Goal: Information Seeking & Learning: Find specific fact

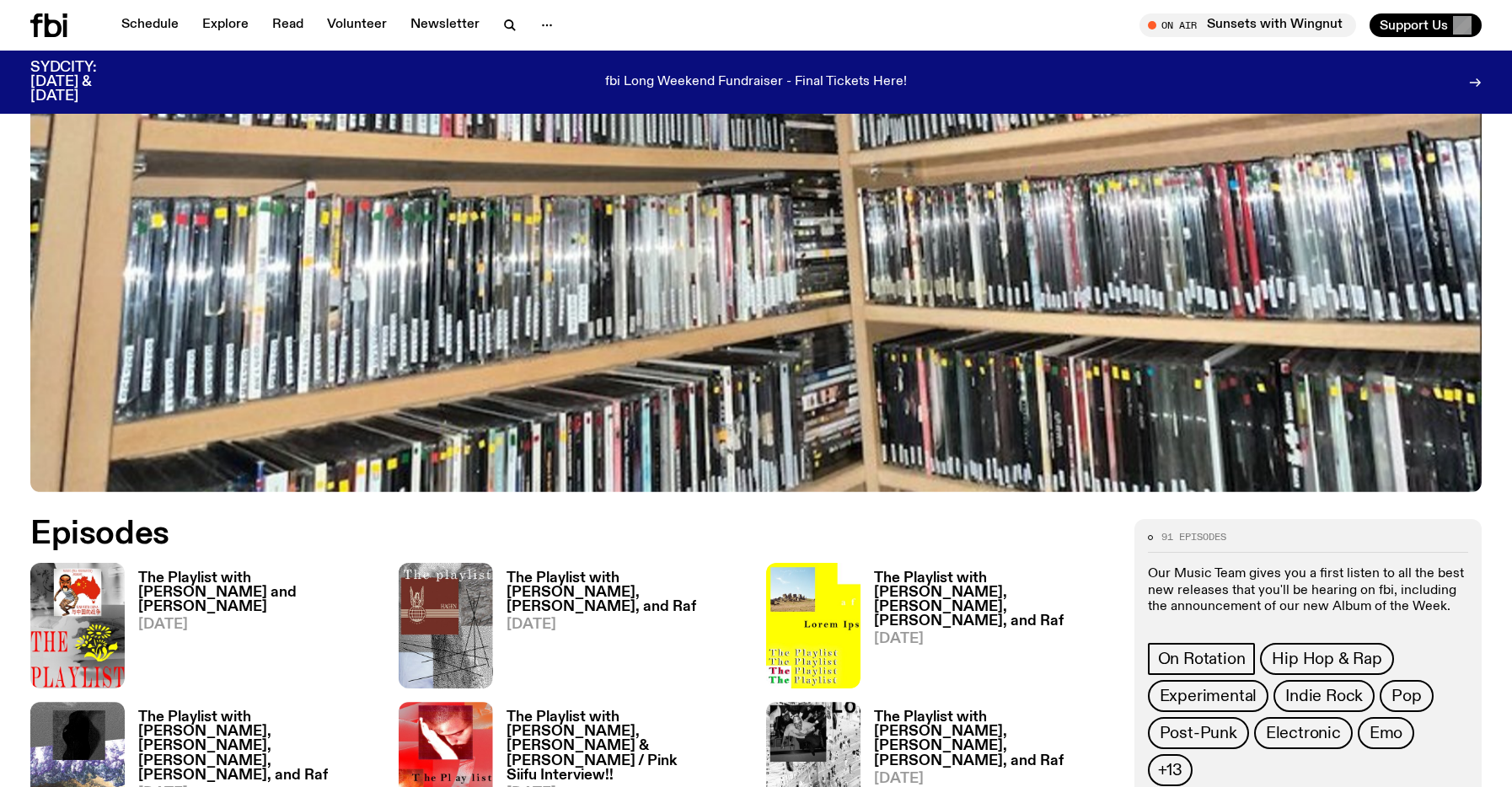
scroll to position [505, 0]
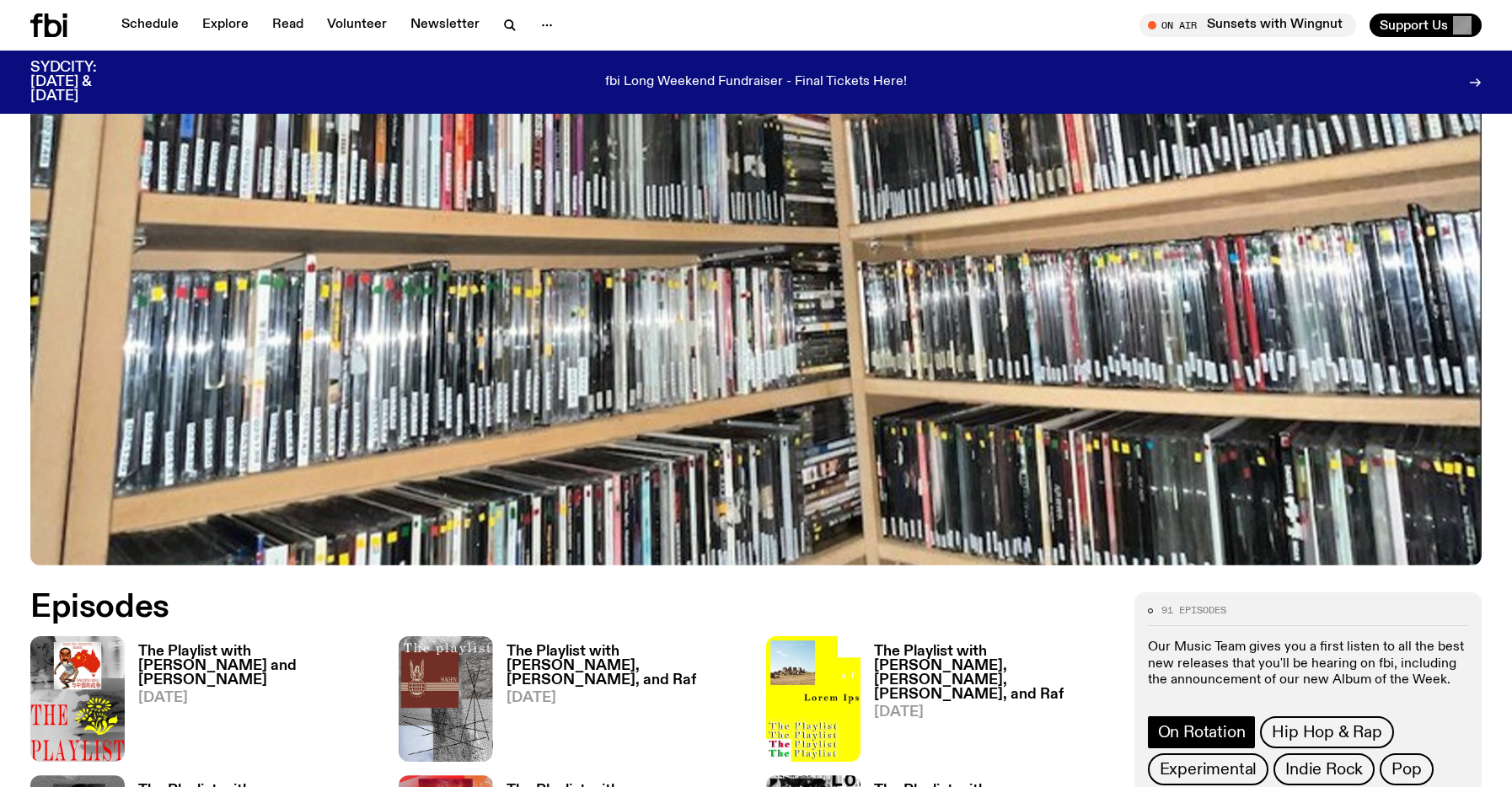
click at [1226, 719] on link "On Rotation" at bounding box center [1201, 732] width 108 height 32
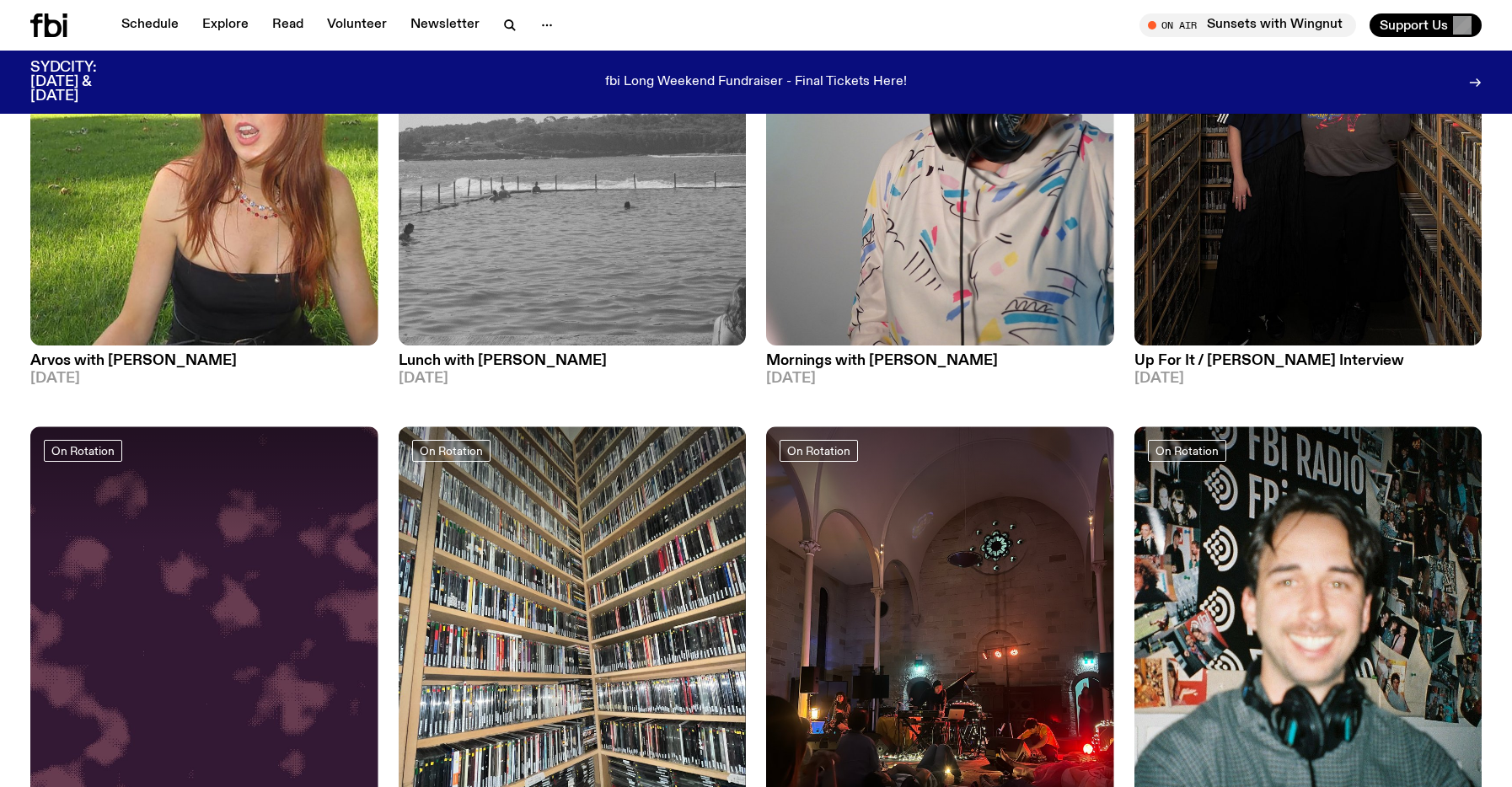
scroll to position [380, 0]
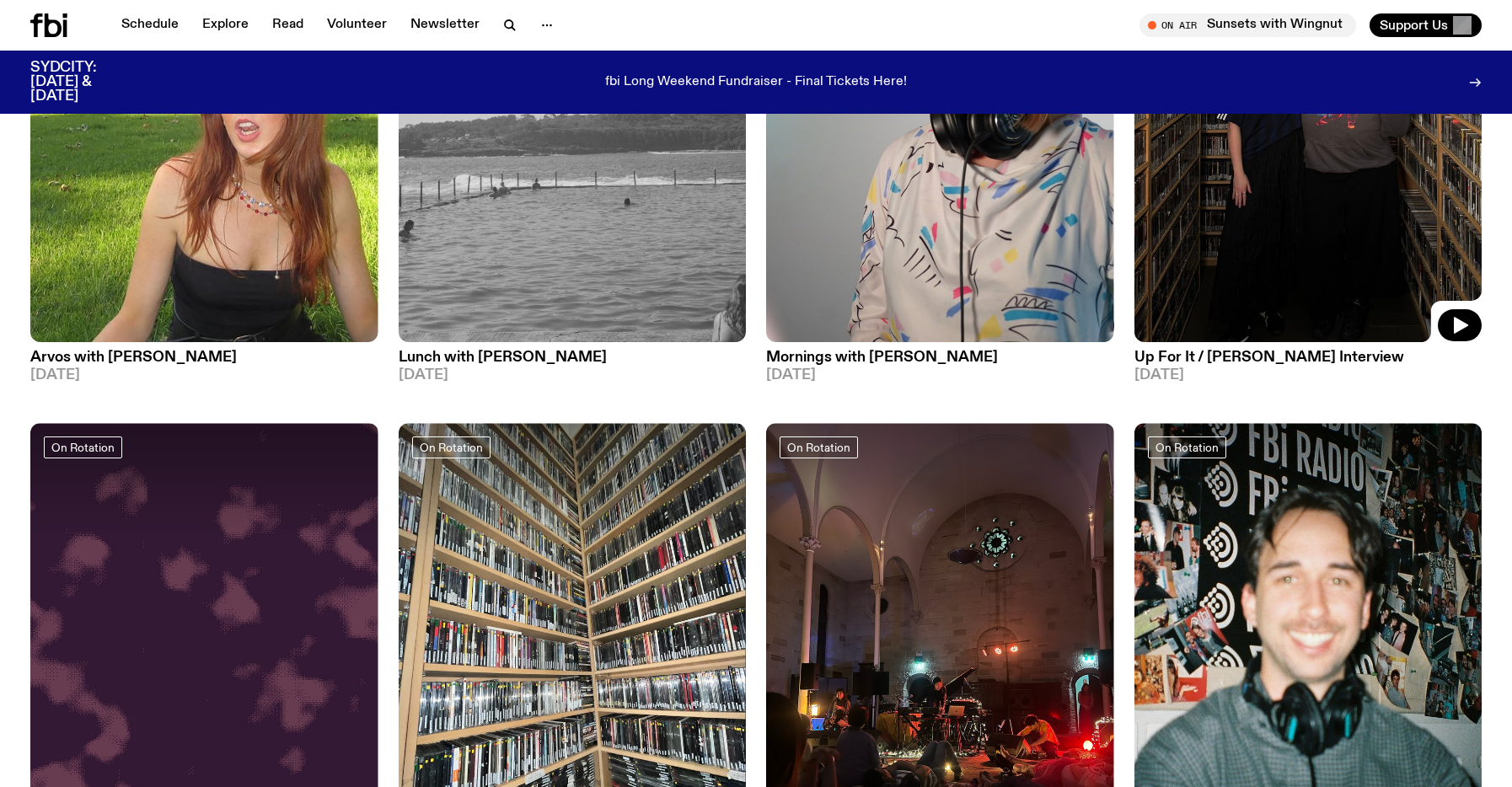
click at [1185, 189] on img at bounding box center [1308, 110] width 348 height 463
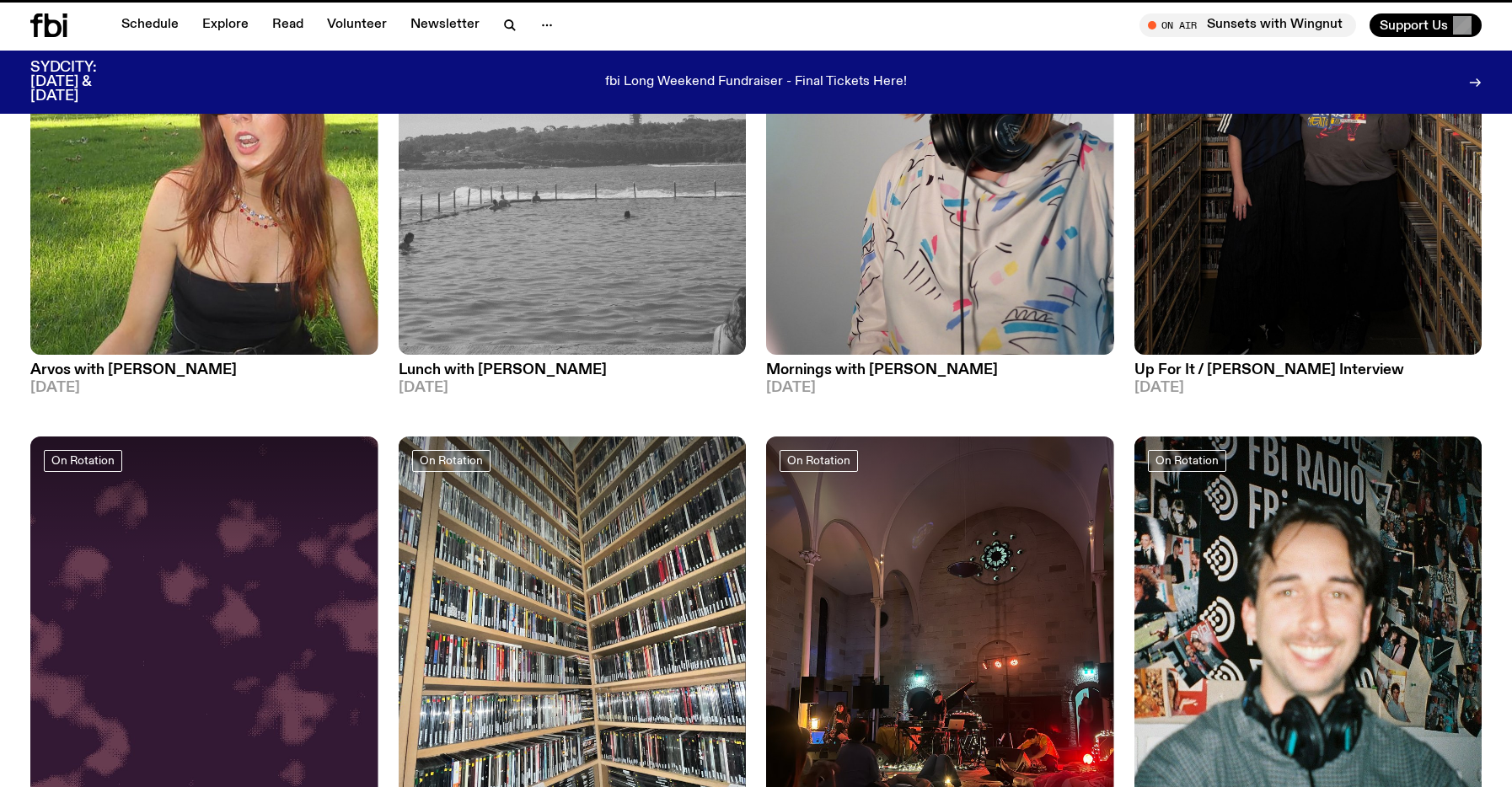
scroll to position [367, 0]
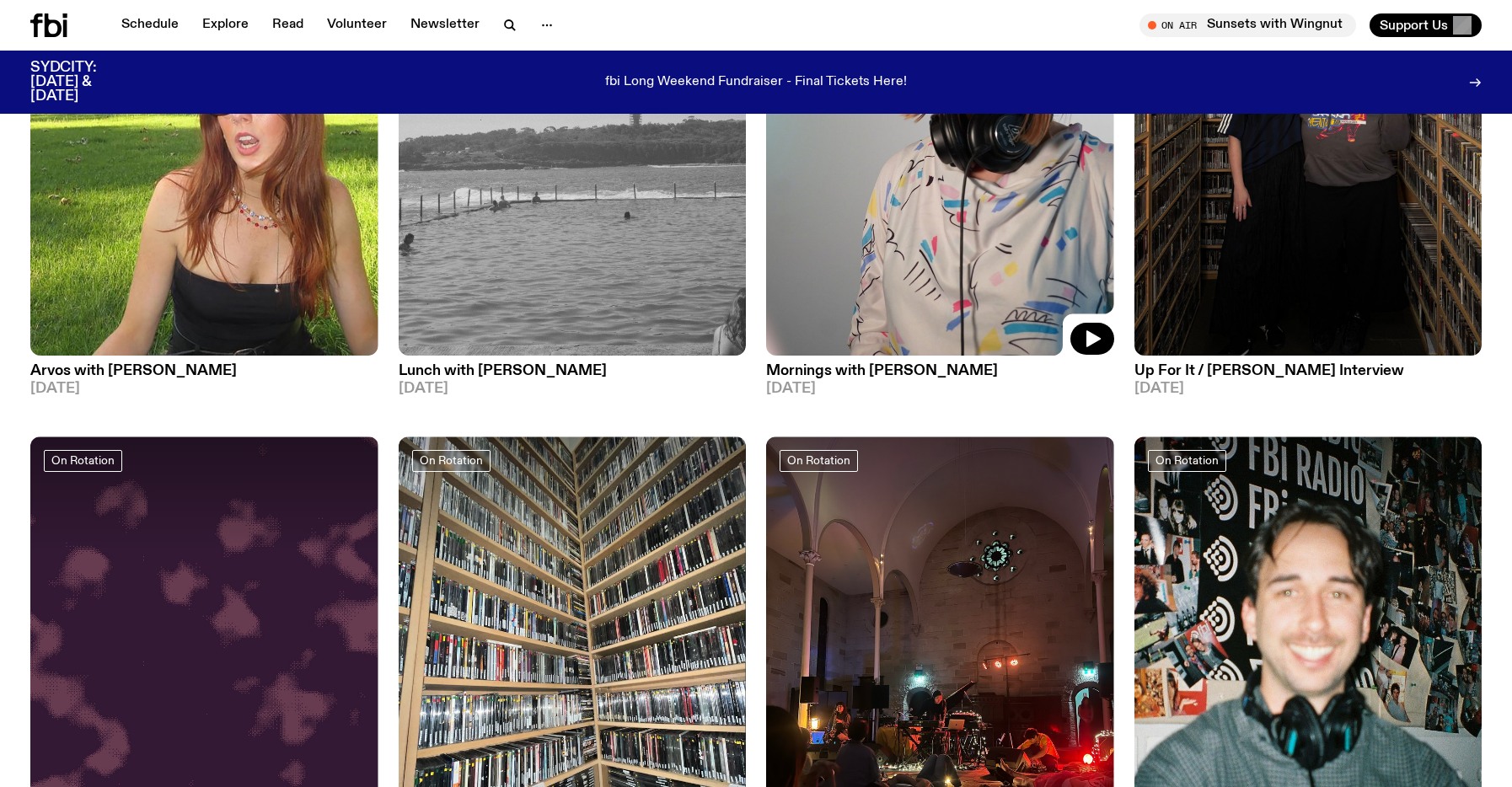
click at [855, 275] on img at bounding box center [940, 124] width 348 height 463
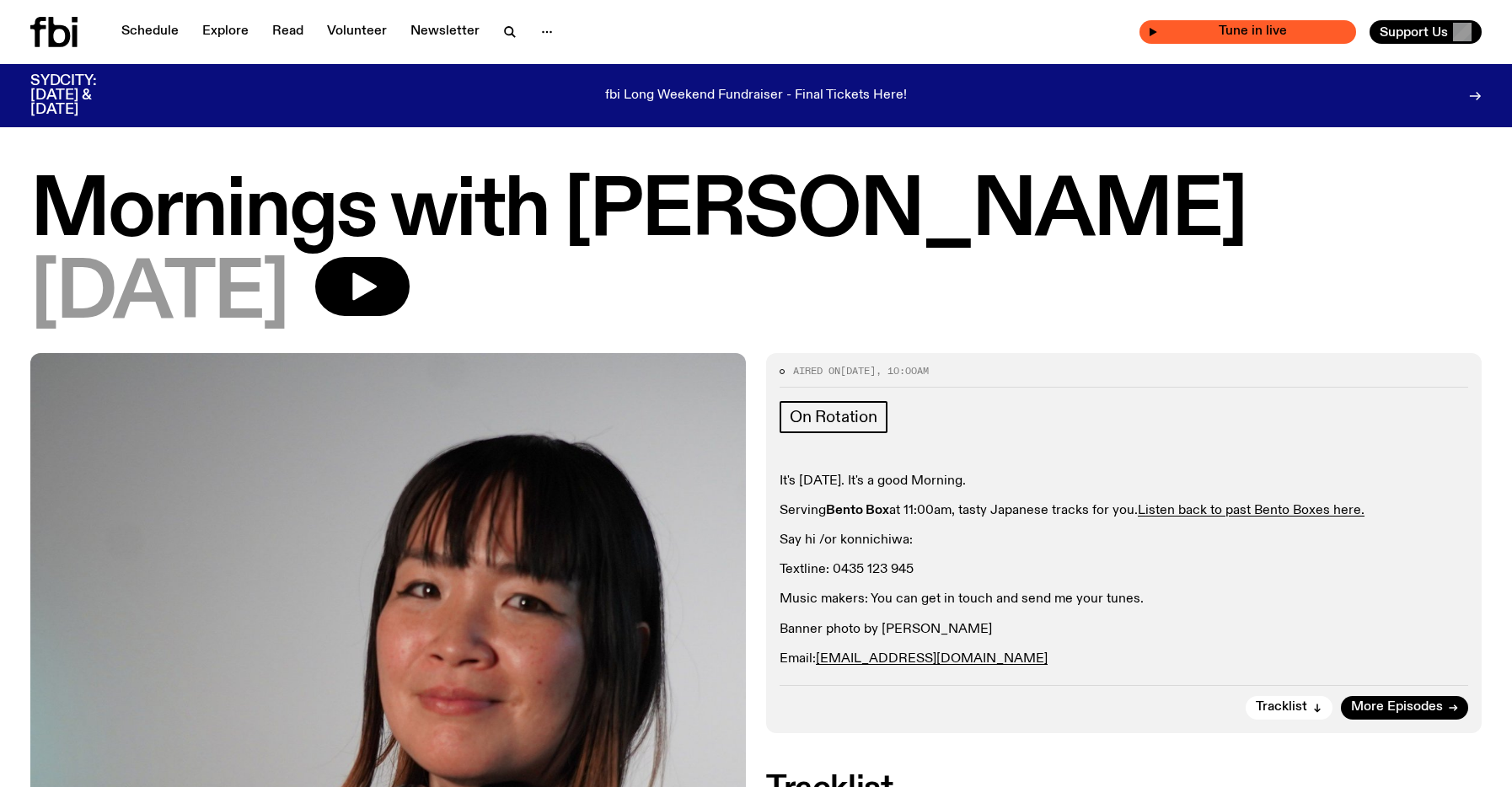
click at [1242, 32] on span "Tune in live" at bounding box center [1253, 31] width 190 height 13
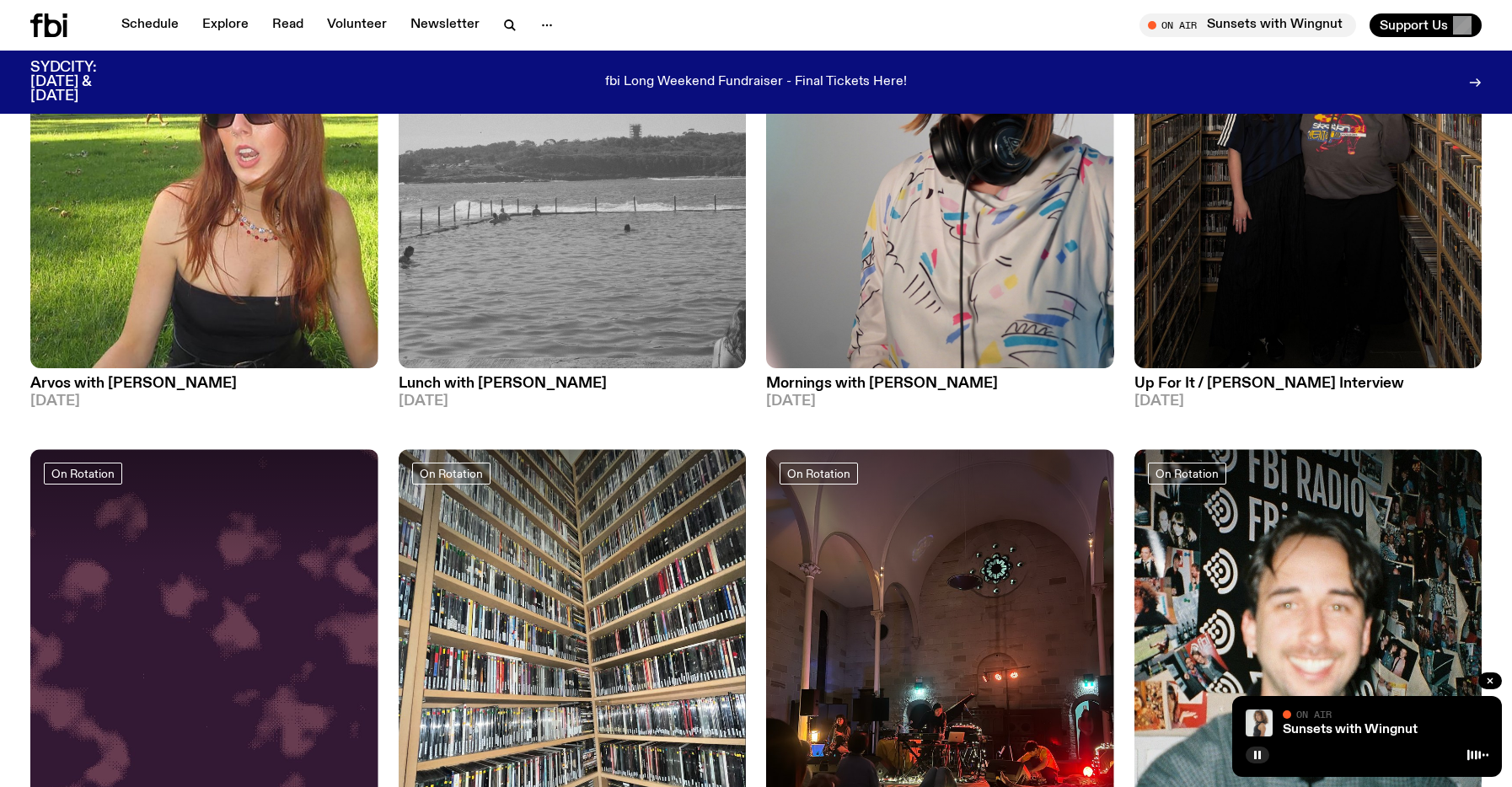
scroll to position [346, 0]
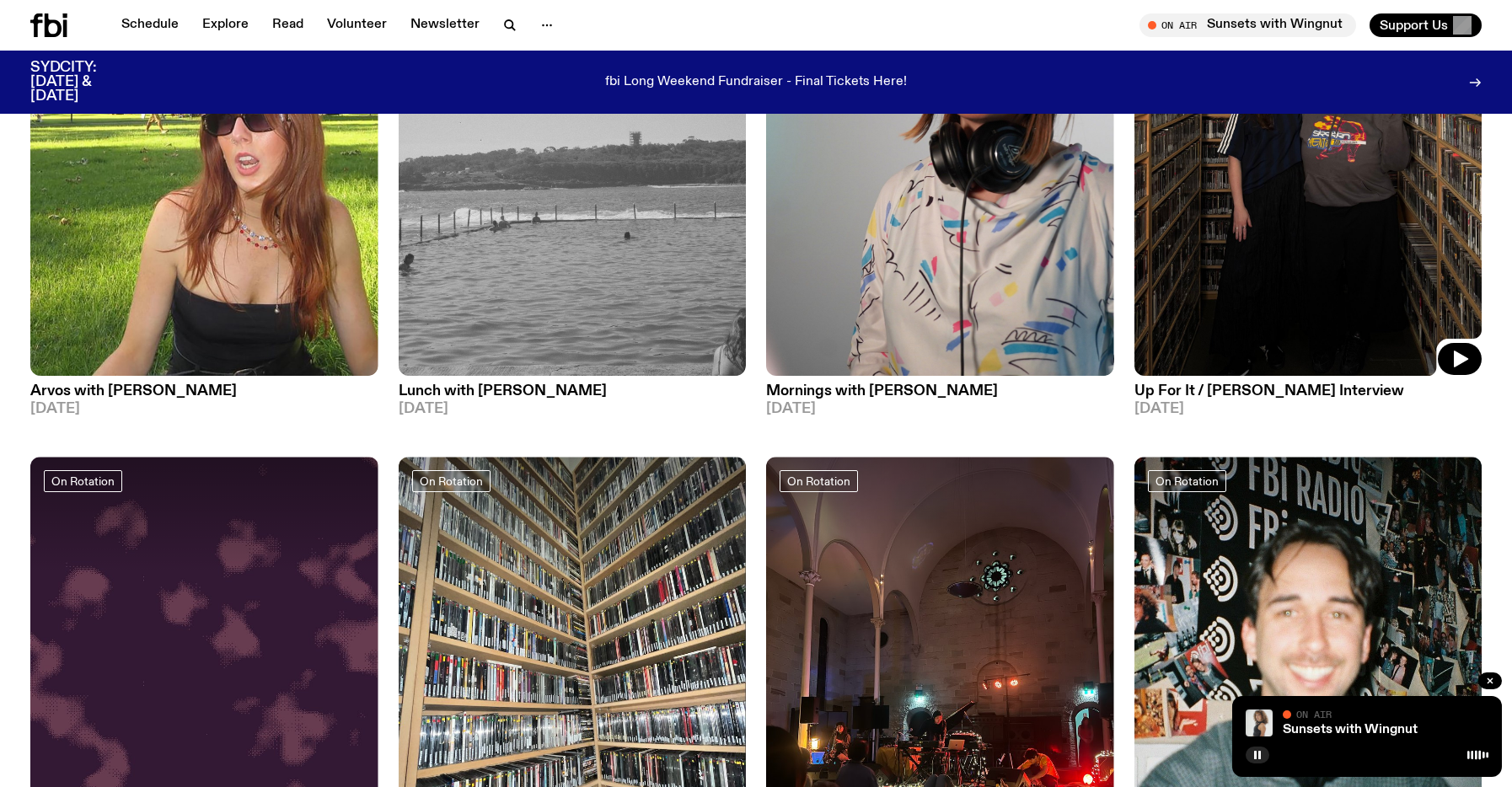
click at [1267, 241] on img at bounding box center [1308, 144] width 348 height 463
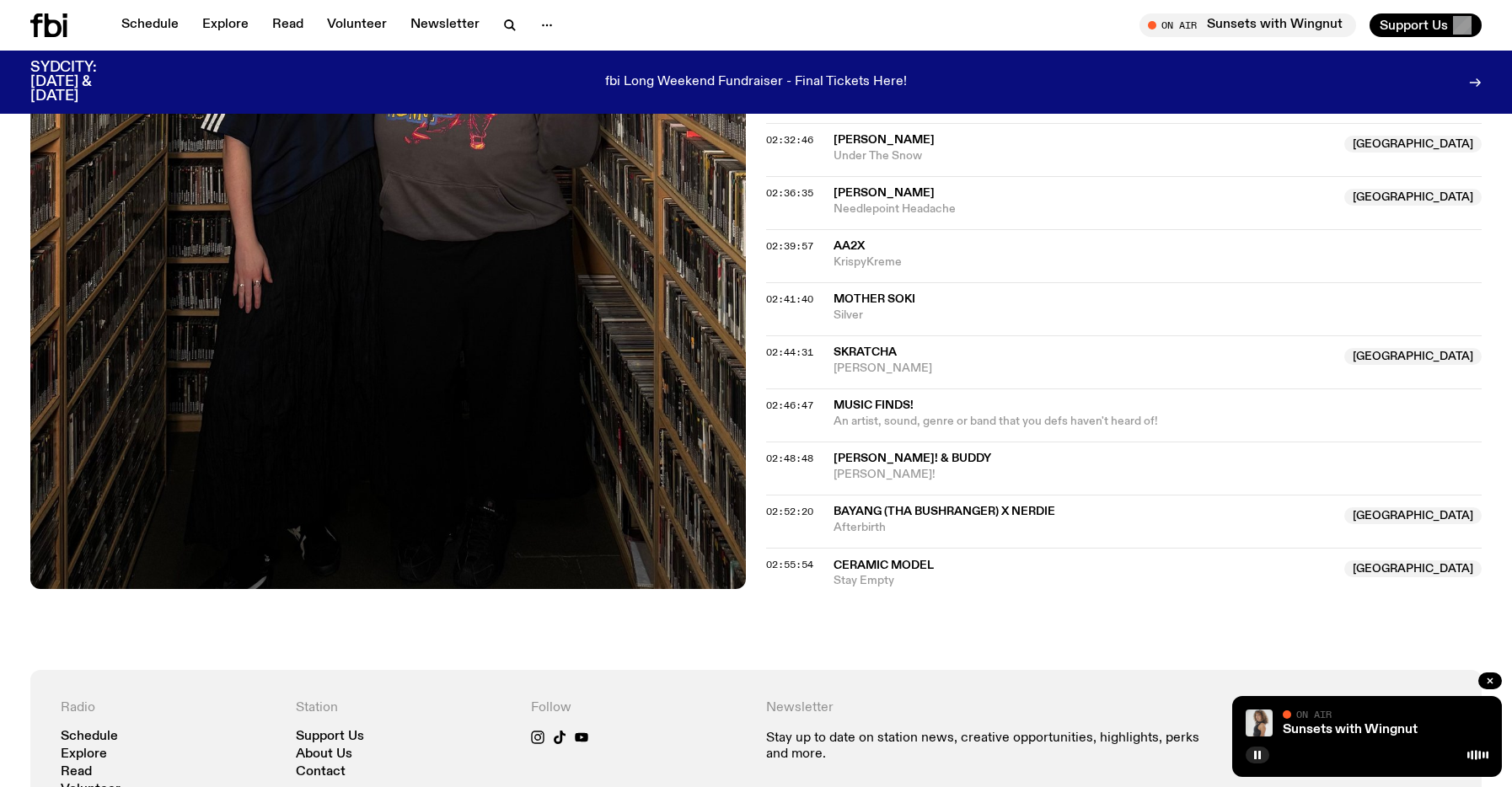
scroll to position [2110, 0]
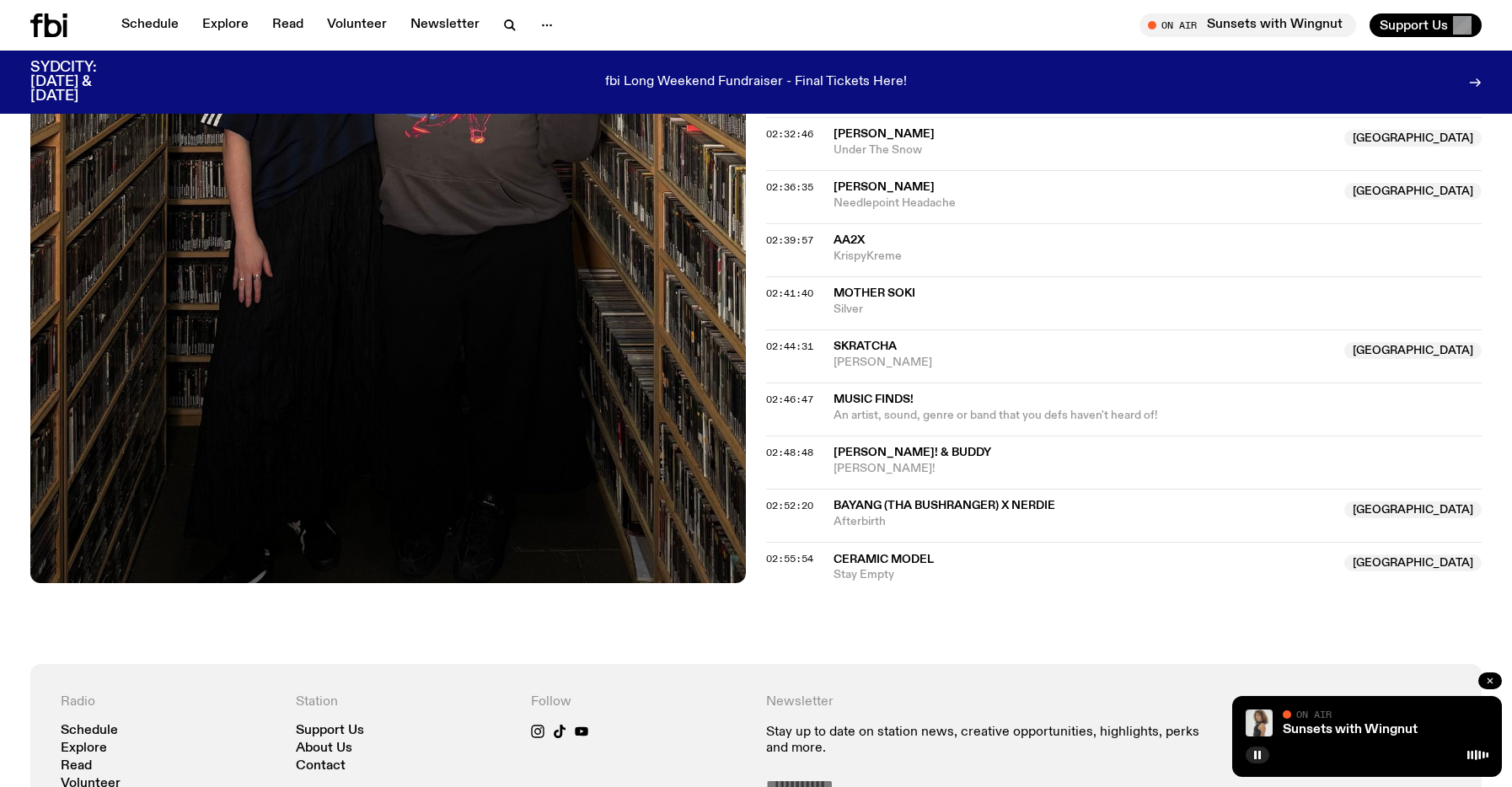
click at [1487, 681] on icon "button" at bounding box center [1490, 680] width 10 height 10
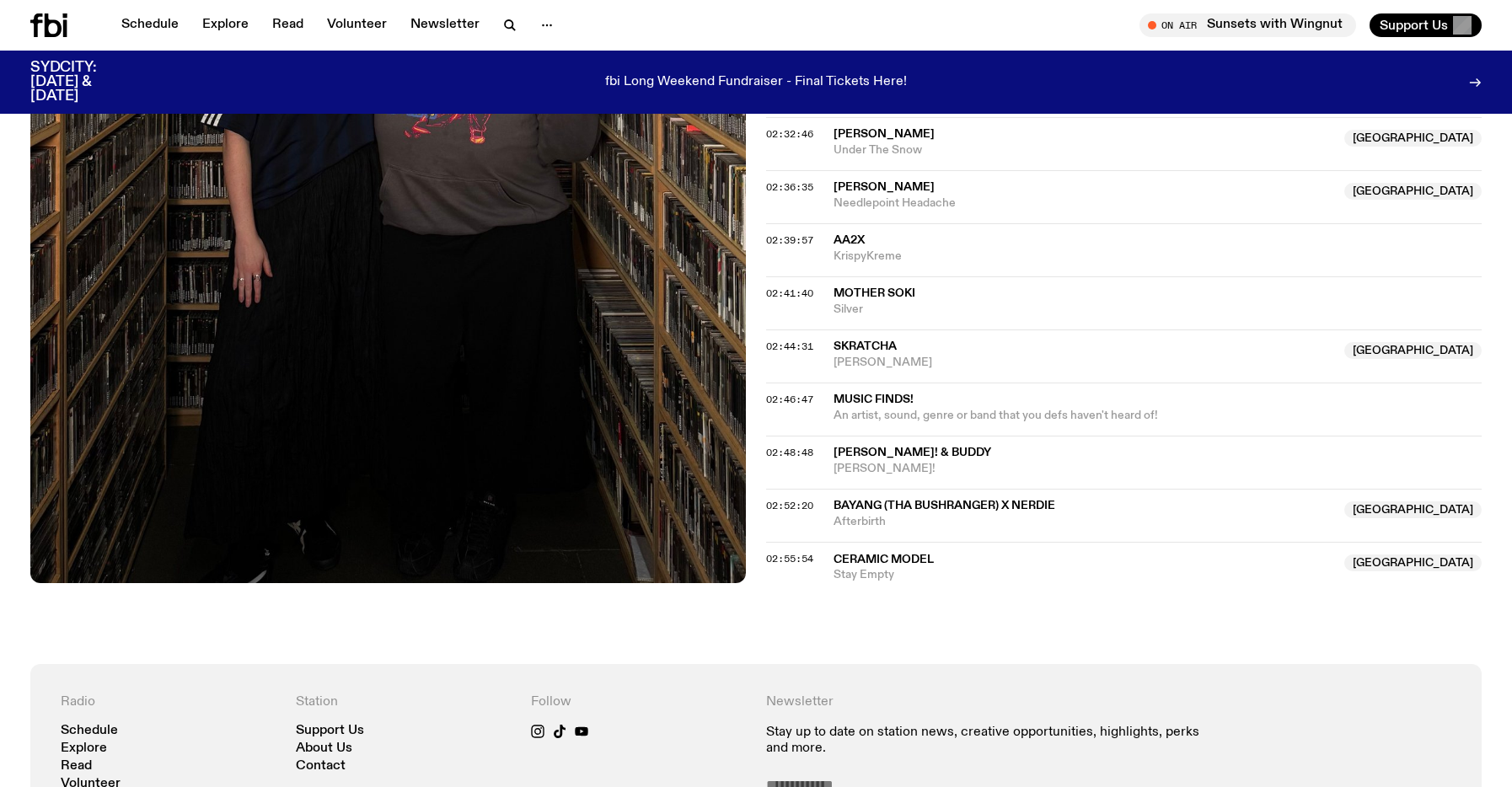
click at [906, 571] on span "Stay Empty" at bounding box center [1083, 574] width 501 height 16
click at [881, 563] on span "Ceramic Model" at bounding box center [883, 559] width 100 height 12
click at [881, 563] on div "Copied" at bounding box center [870, 567] width 46 height 16
click at [920, 568] on div "Copied" at bounding box center [1083, 568] width 501 height 32
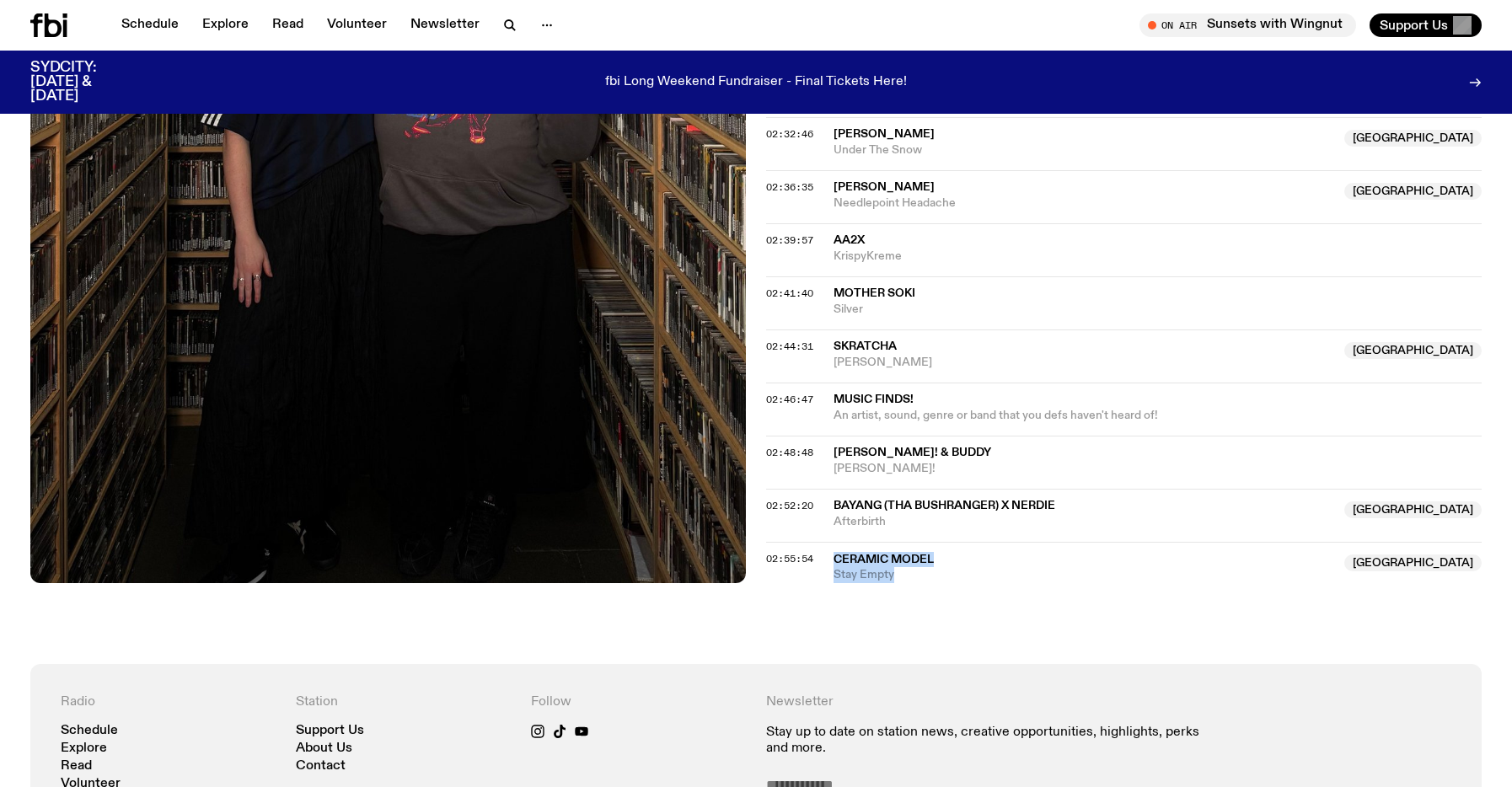
drag, startPoint x: 928, startPoint y: 570, endPoint x: 818, endPoint y: 564, distance: 110.2
click at [818, 564] on div "02:55:54 Ceramic Model NSW Stay Empty [GEOGRAPHIC_DATA]" at bounding box center [1124, 562] width 715 height 42
copy div "Ceramic Model NSW Stay Empty"
drag, startPoint x: 925, startPoint y: 527, endPoint x: 827, endPoint y: 506, distance: 100.2
click at [827, 506] on div "02:52:20 BAYANG (tha Bushranger) x Nerdie NSW Afterbirth [GEOGRAPHIC_DATA]" at bounding box center [1124, 515] width 715 height 53
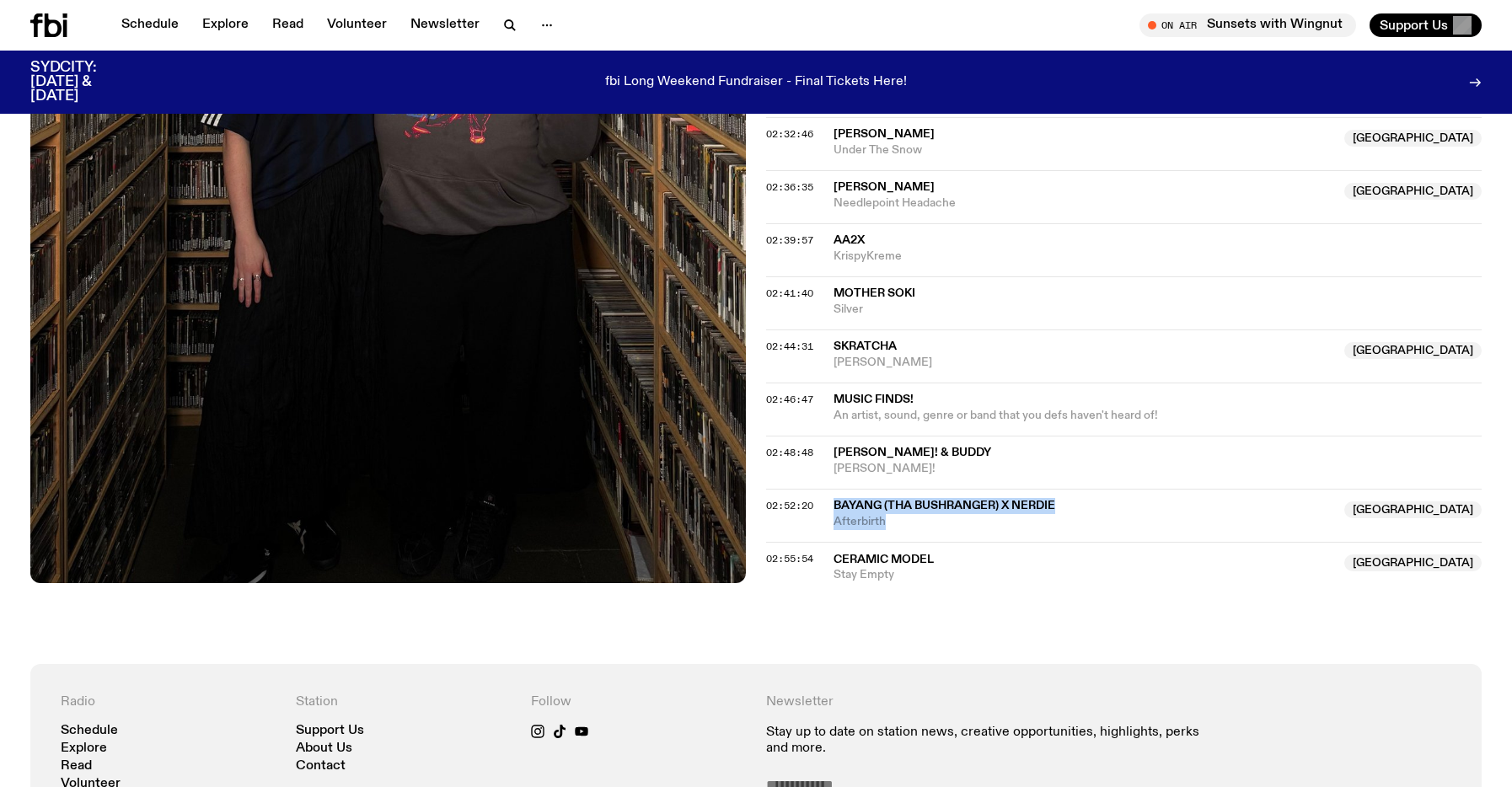
copy div "BAYANG (tha Bushranger) x Nerdie [GEOGRAPHIC_DATA] Afterbirth"
drag, startPoint x: 961, startPoint y: 463, endPoint x: 809, endPoint y: 452, distance: 152.4
click at [809, 452] on div "02:48:48 [PERSON_NAME]! & [PERSON_NAME]!" at bounding box center [1124, 462] width 715 height 53
copy div "8 [PERSON_NAME]! & [PERSON_NAME]!"
click at [825, 472] on div "02:48:48 [PERSON_NAME]! & [PERSON_NAME]!" at bounding box center [1124, 462] width 715 height 53
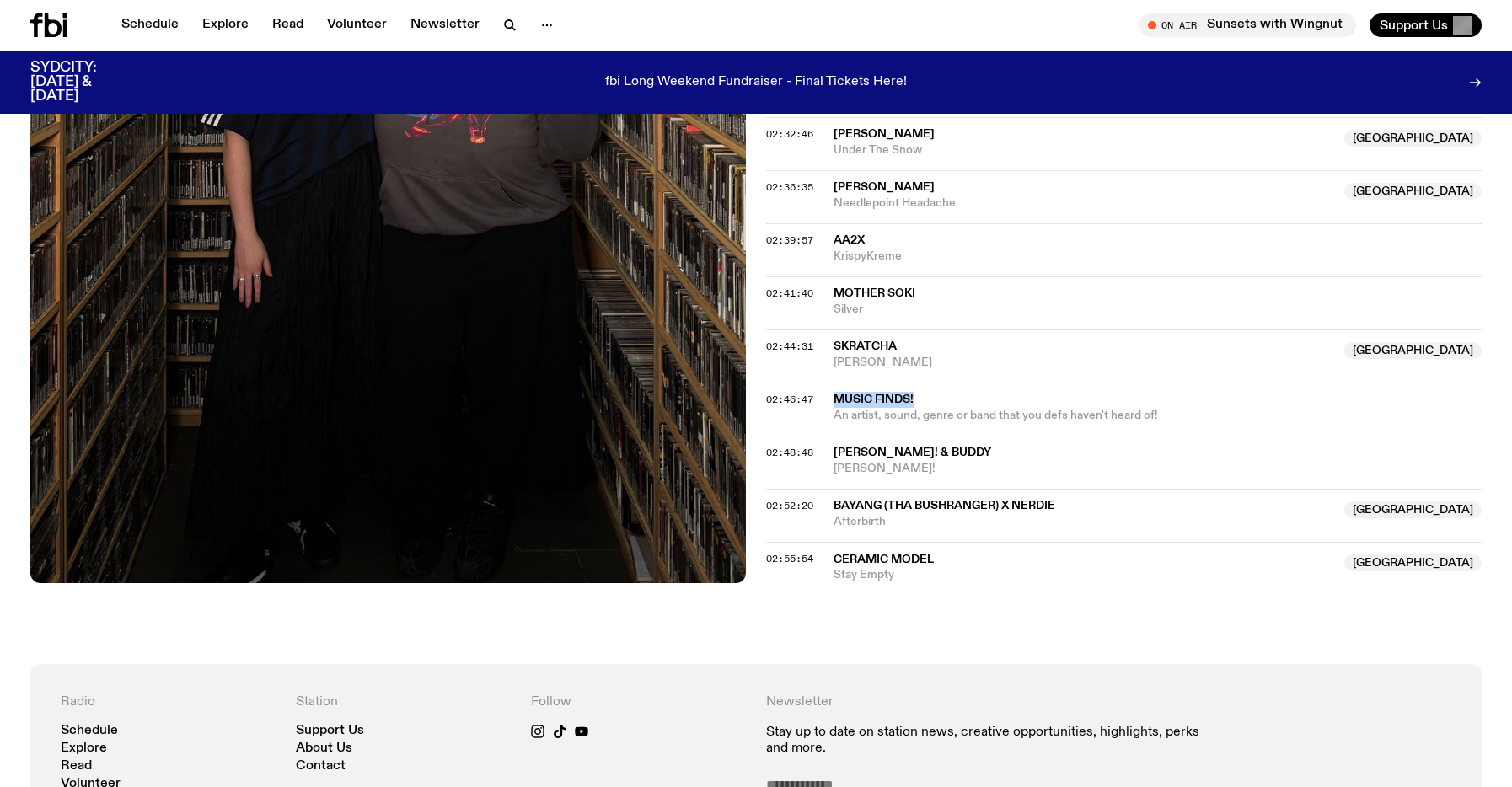
drag, startPoint x: 953, startPoint y: 403, endPoint x: 853, endPoint y: 388, distance: 101.1
click at [853, 388] on div "02:46:47 MUSIC FINDS! An artist, sound, genre or band that you defs haven't hea…" at bounding box center [1124, 408] width 715 height 53
copy span "MUSIC FINDS!"
click at [1078, 413] on span "An artist, sound, genre or band that you defs haven't heard of!" at bounding box center [995, 415] width 325 height 12
drag, startPoint x: 937, startPoint y: 346, endPoint x: 805, endPoint y: 334, distance: 132.5
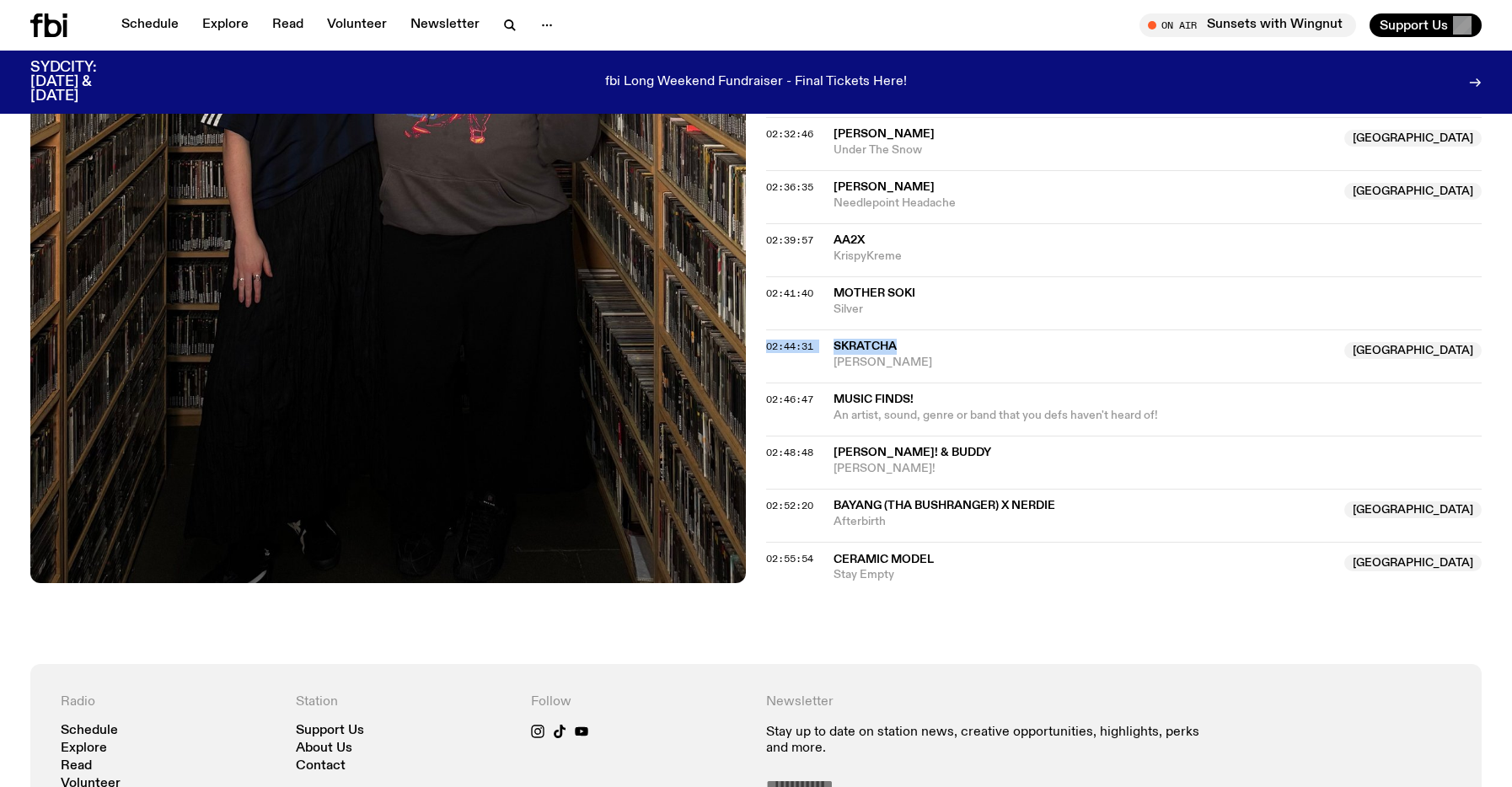
click at [805, 334] on div "02:44:31 Skratcha Australia [PERSON_NAME] Australia" at bounding box center [1124, 356] width 715 height 53
click at [1002, 365] on span "[PERSON_NAME]" at bounding box center [1083, 363] width 501 height 16
drag, startPoint x: 960, startPoint y: 365, endPoint x: 846, endPoint y: 351, distance: 114.9
click at [945, 351] on span "Skratcha" at bounding box center [1083, 346] width 501 height 16
click at [983, 371] on div "02:44:31 Skratcha Australia [PERSON_NAME] Australia" at bounding box center [1124, 356] width 715 height 53
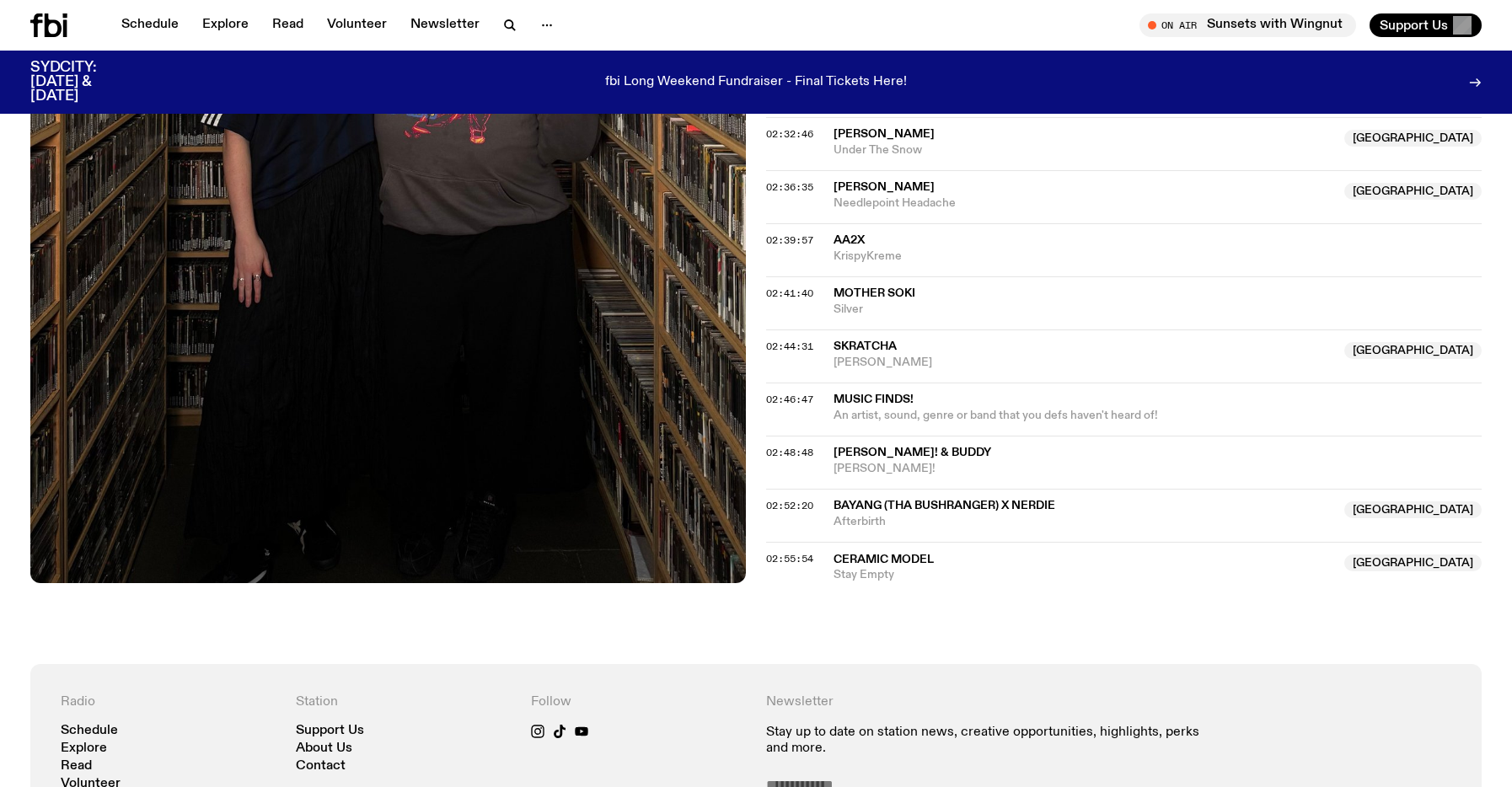
click at [958, 321] on div "02:41:40 Mother Soki Silver" at bounding box center [1124, 302] width 715 height 53
drag, startPoint x: 934, startPoint y: 367, endPoint x: 844, endPoint y: 335, distance: 95.5
click at [844, 335] on div "02:44:31 Skratcha Australia [PERSON_NAME] Australia" at bounding box center [1124, 356] width 715 height 53
copy div "Skratcha Australia [PERSON_NAME]"
drag, startPoint x: 879, startPoint y: 310, endPoint x: 837, endPoint y: 298, distance: 43.7
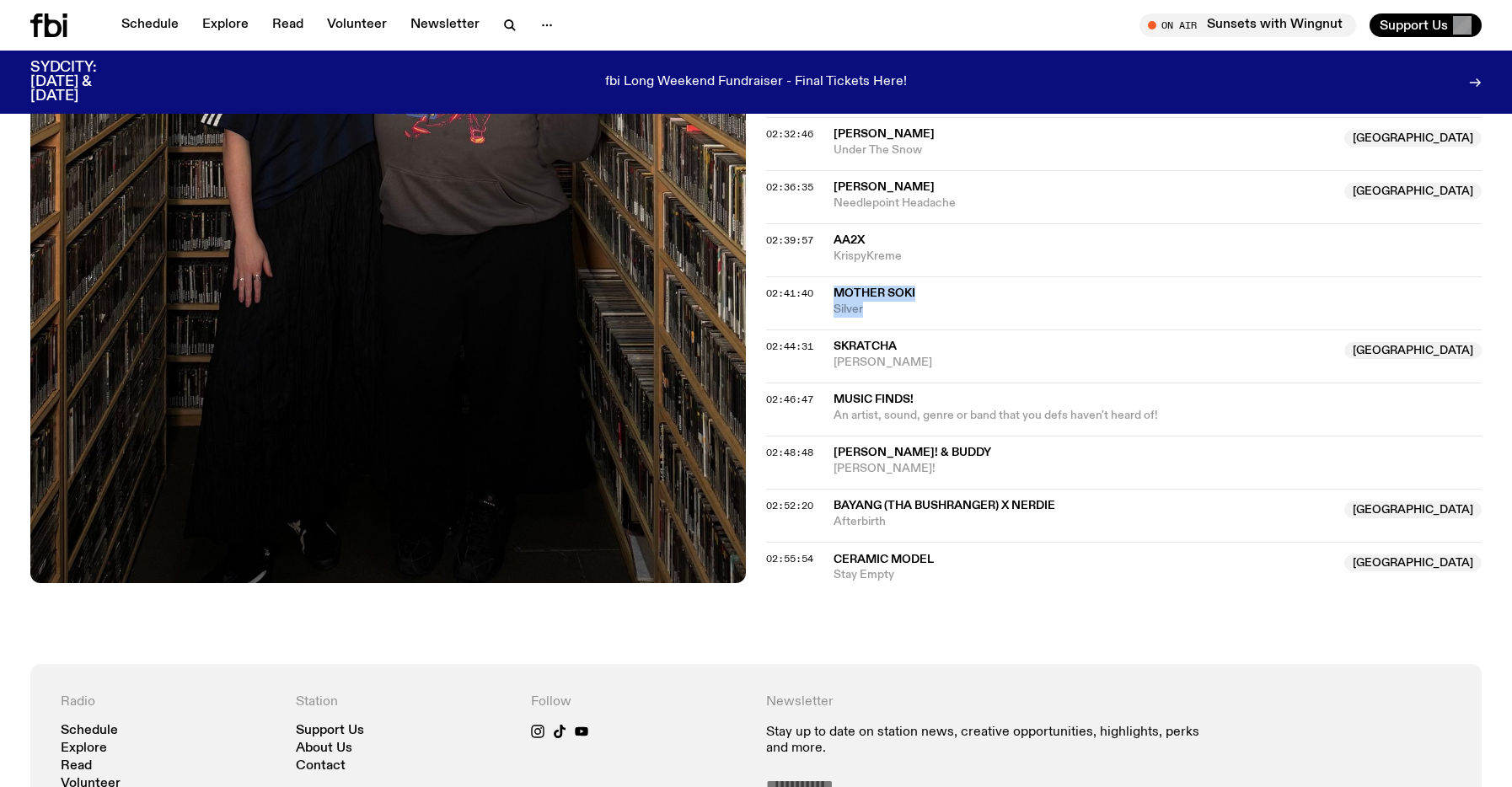
click at [837, 298] on div "Mother Soki Silver" at bounding box center [1157, 302] width 648 height 32
copy div "Mother Soki Silver"
drag, startPoint x: 920, startPoint y: 257, endPoint x: 831, endPoint y: 243, distance: 90.1
click at [831, 243] on div "02:39:57 AA2x KrispyKreme" at bounding box center [1124, 249] width 715 height 53
copy div "AA2x KrispyKreme"
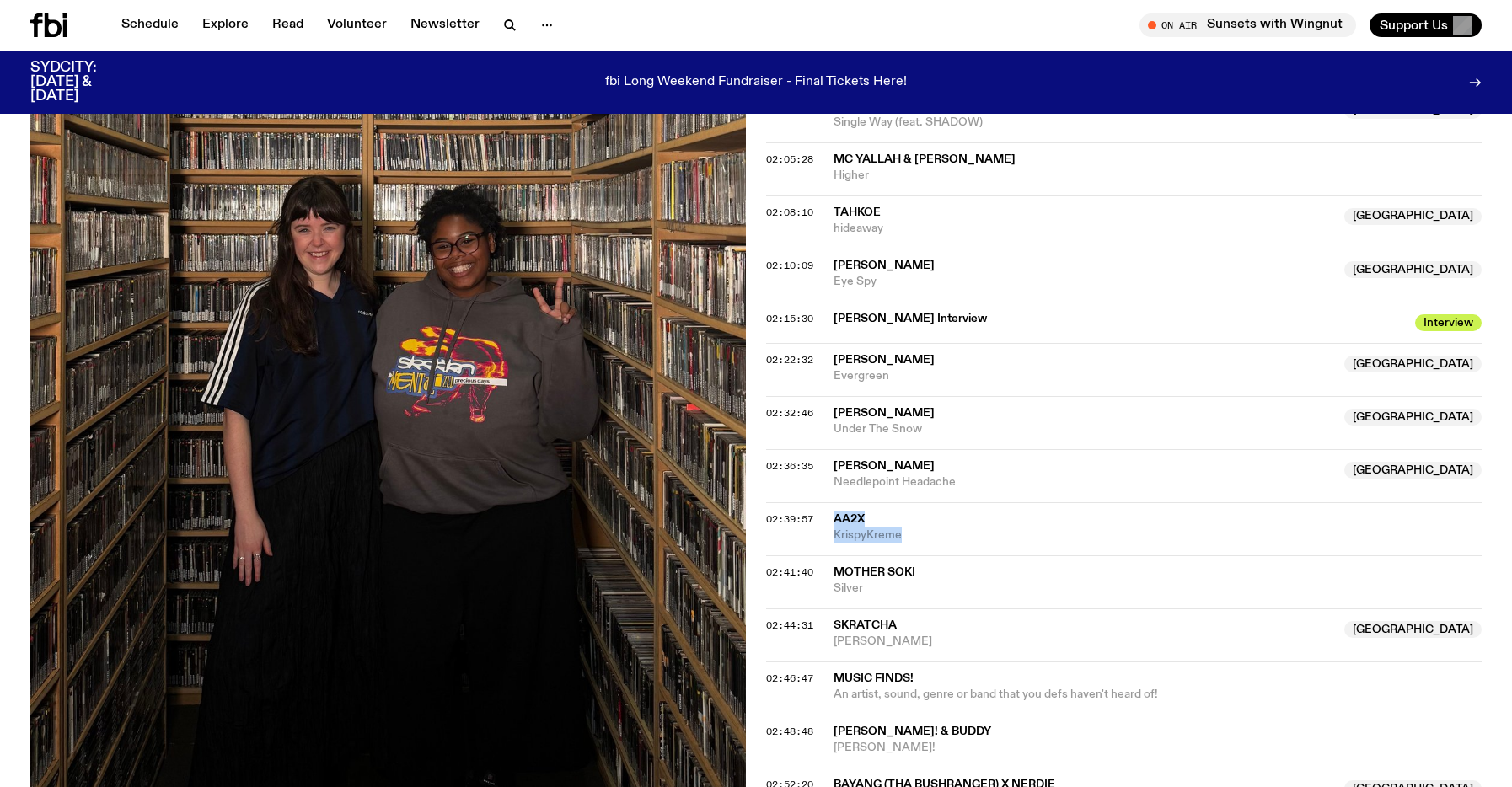
scroll to position [1732, 0]
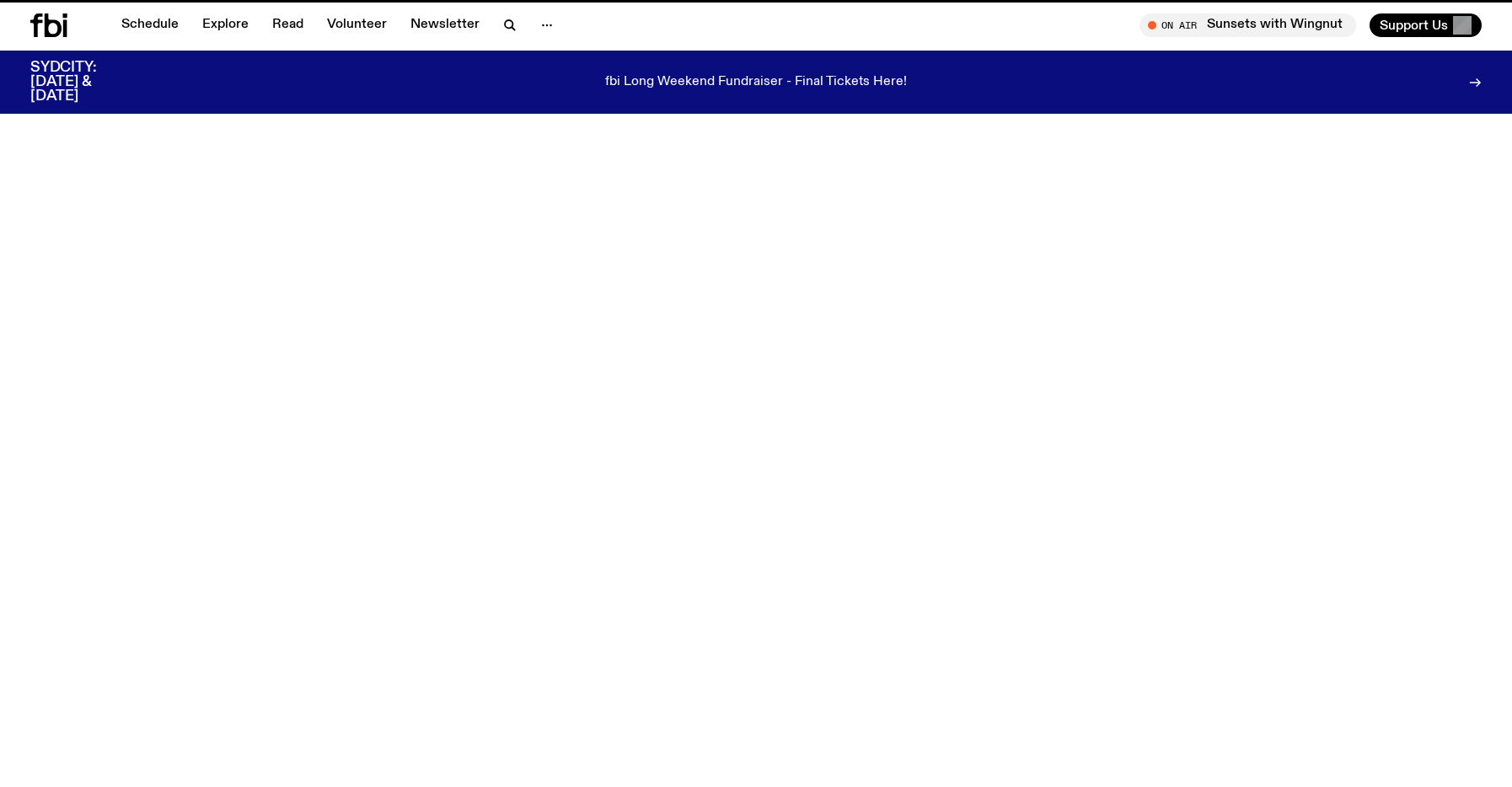
scroll to position [505, 0]
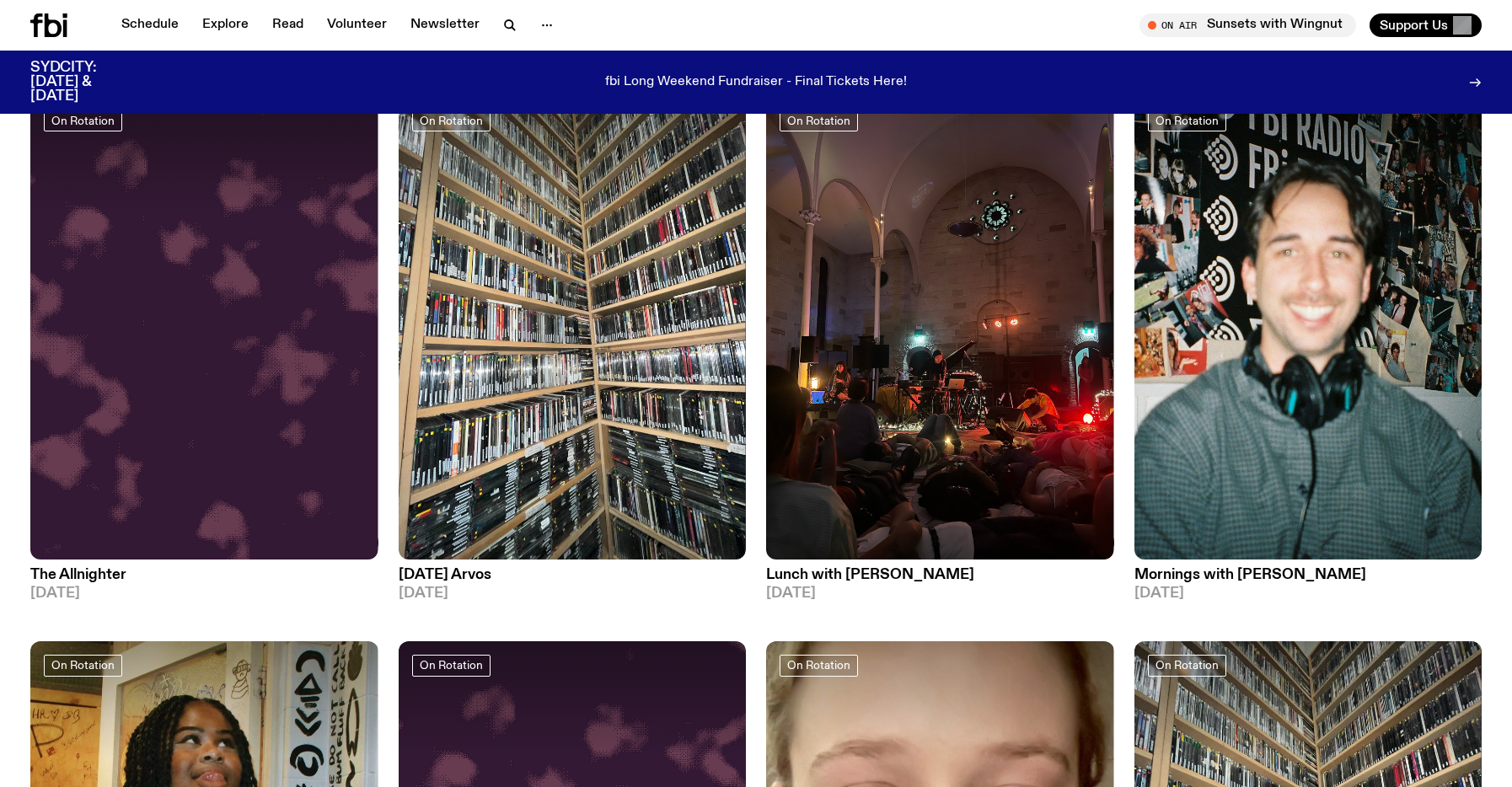
scroll to position [717, 0]
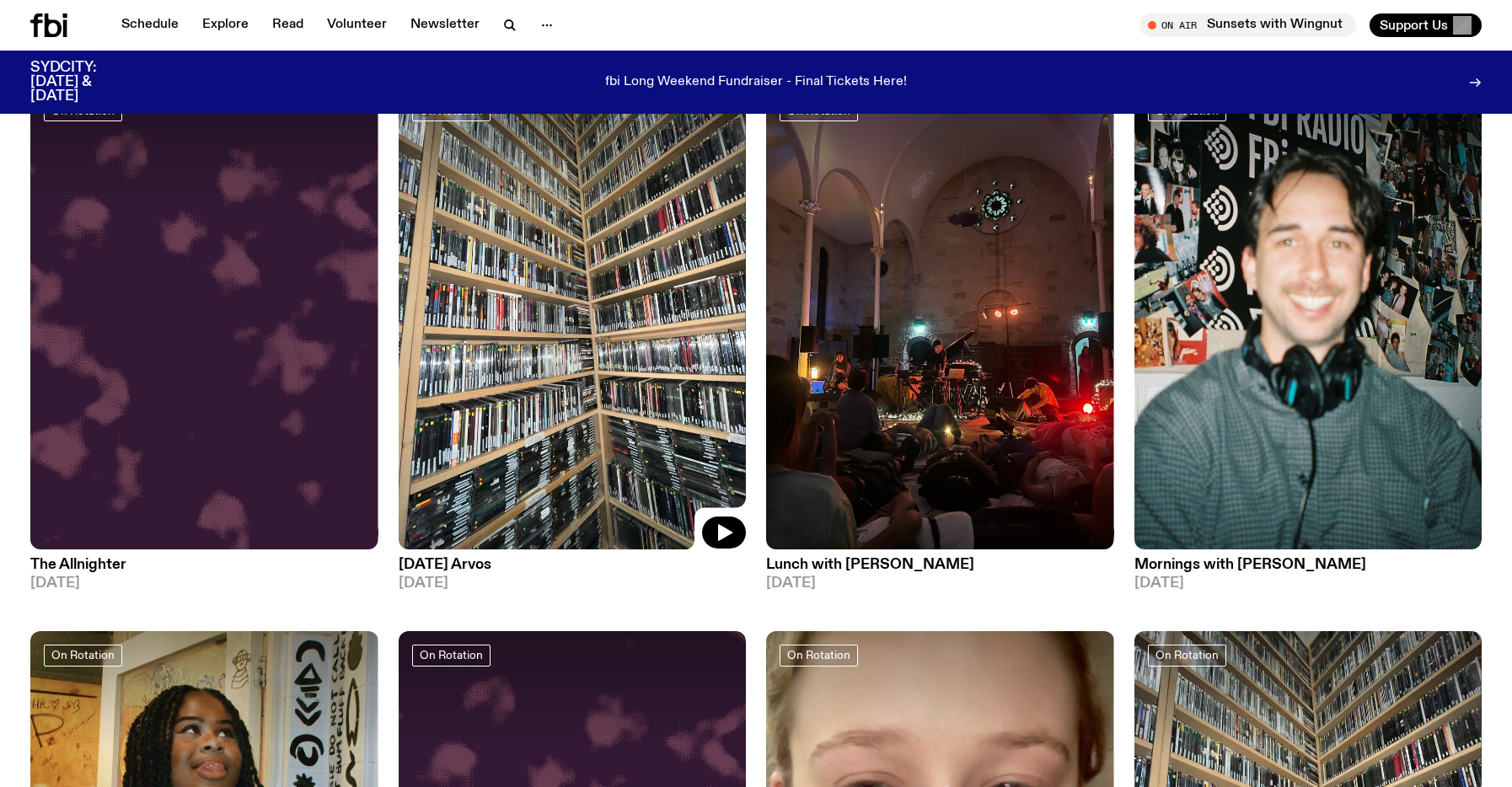
click at [537, 489] on img at bounding box center [572, 317] width 348 height 463
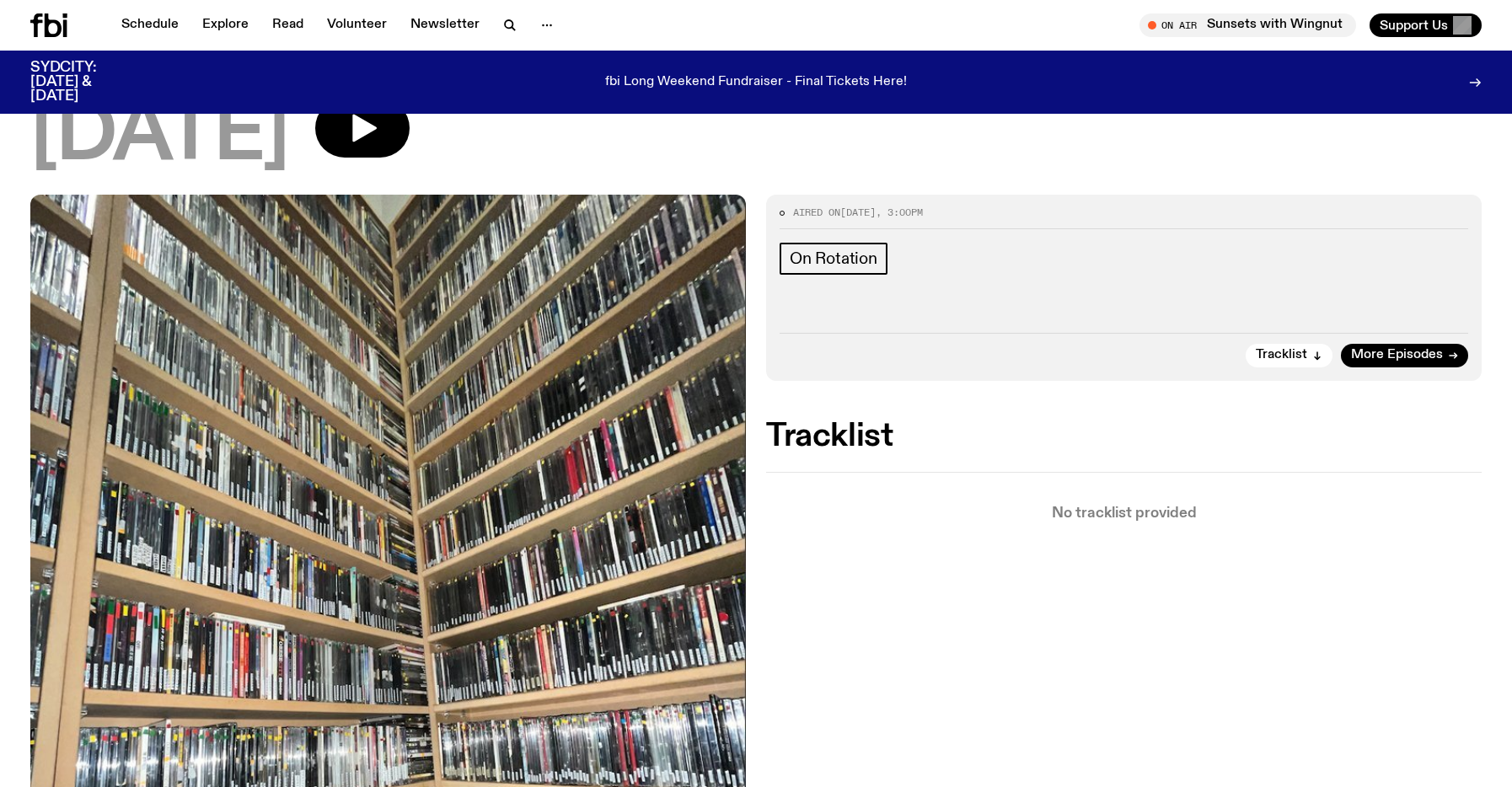
scroll to position [144, 0]
click at [1267, 363] on span "Tracklist" at bounding box center [1281, 356] width 52 height 13
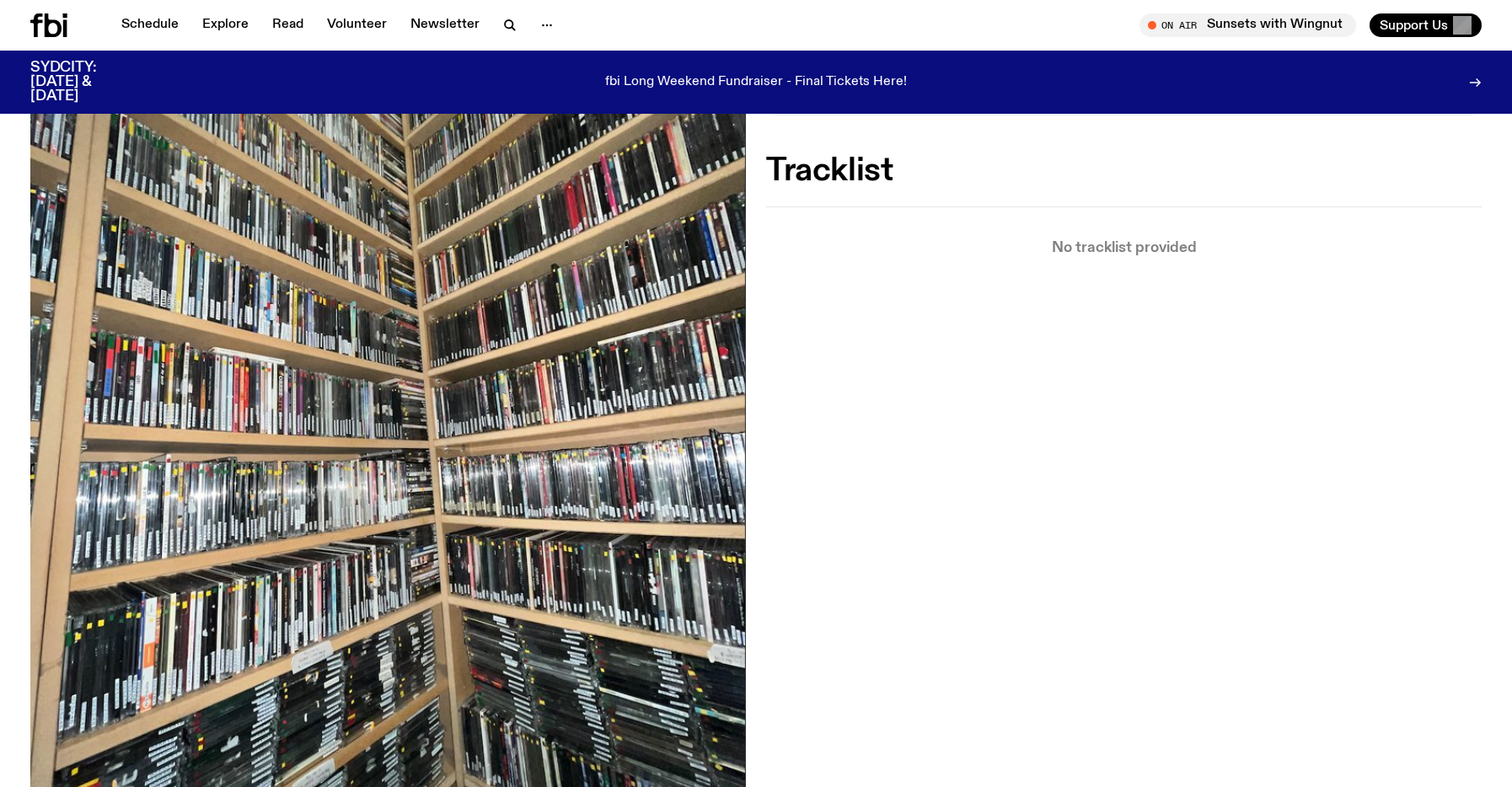
scroll to position [452, 0]
